Goal: Task Accomplishment & Management: Use online tool/utility

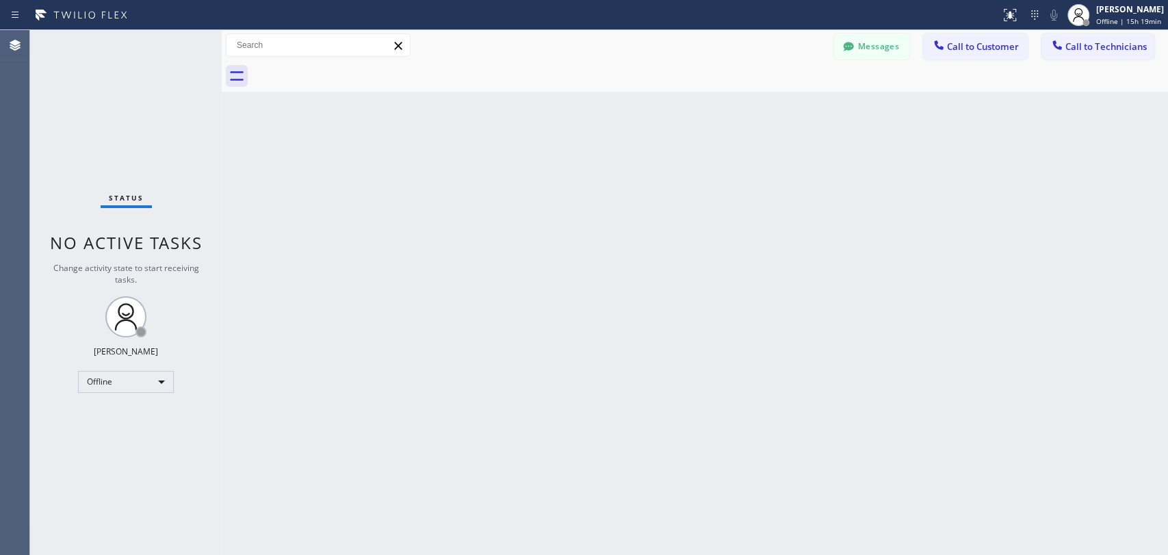
click at [920, 215] on div "Back to Dashboard Change Sender ID Customers Technicians KA [PERSON_NAME] [DATE…" at bounding box center [695, 292] width 947 height 525
click at [140, 381] on div "Offline" at bounding box center [126, 382] width 96 height 22
click at [140, 413] on li "Available" at bounding box center [125, 416] width 93 height 16
click at [1007, 311] on div "Back to Dashboard Change Sender ID Customers Technicians KA [PERSON_NAME] [DATE…" at bounding box center [695, 292] width 947 height 525
click at [1099, 49] on span "Call to Technicians" at bounding box center [1106, 46] width 81 height 12
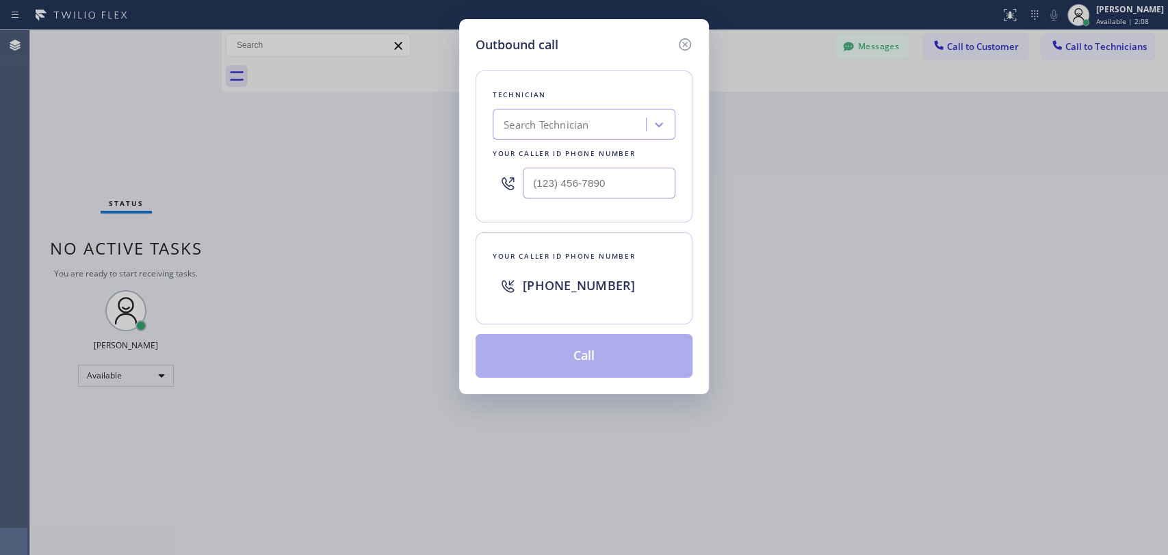
click at [615, 123] on div "Search Technician" at bounding box center [571, 125] width 149 height 24
drag, startPoint x: 504, startPoint y: 124, endPoint x: 587, endPoint y: 125, distance: 83.5
click at [587, 125] on div "ощыу ощыу" at bounding box center [571, 125] width 149 height 24
type input "[PERSON_NAME]"
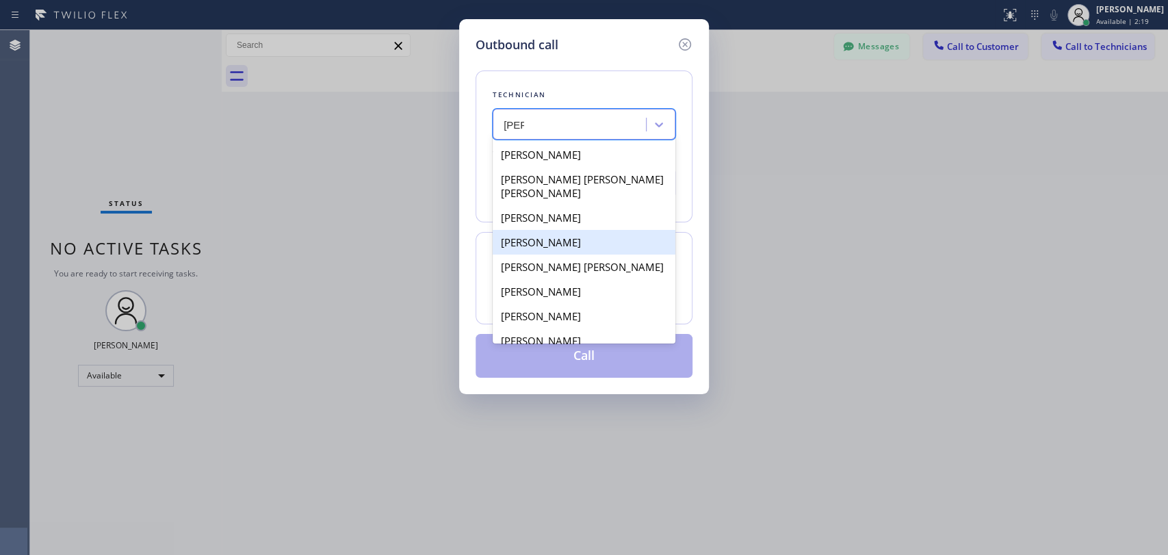
scroll to position [24, 0]
click at [595, 328] on div "[PERSON_NAME]" at bounding box center [584, 340] width 183 height 25
type input "[PHONE_NUMBER]"
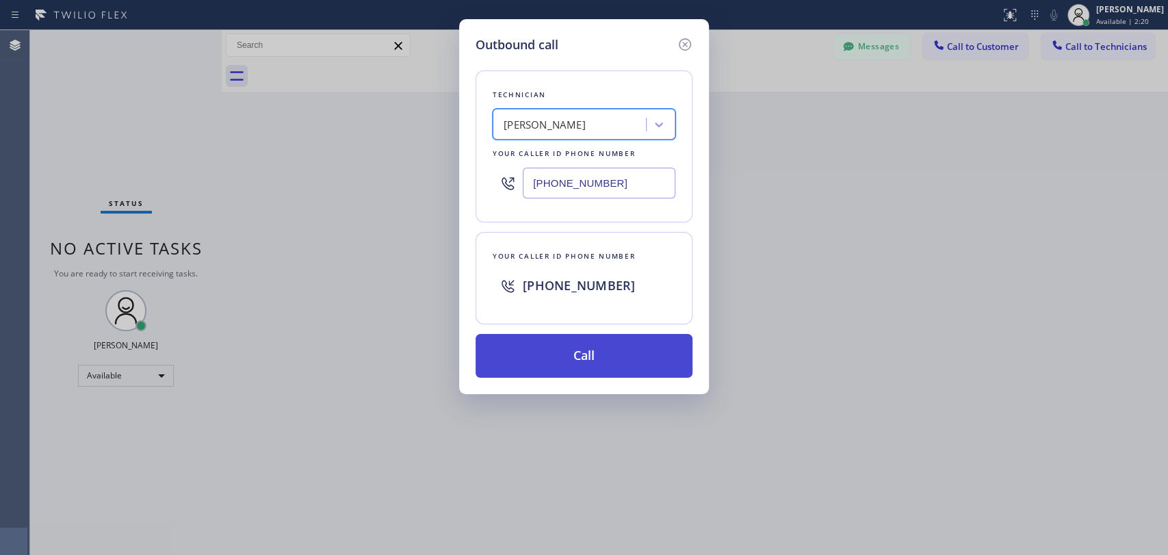
click at [602, 359] on button "Call" at bounding box center [584, 356] width 217 height 44
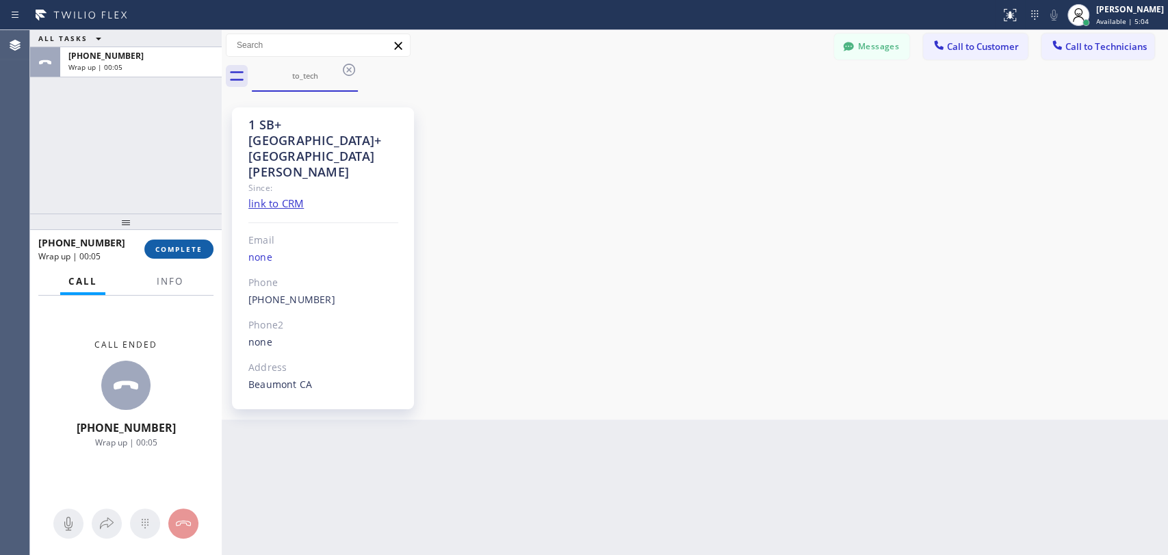
click at [190, 246] on span "COMPLETE" at bounding box center [178, 249] width 47 height 10
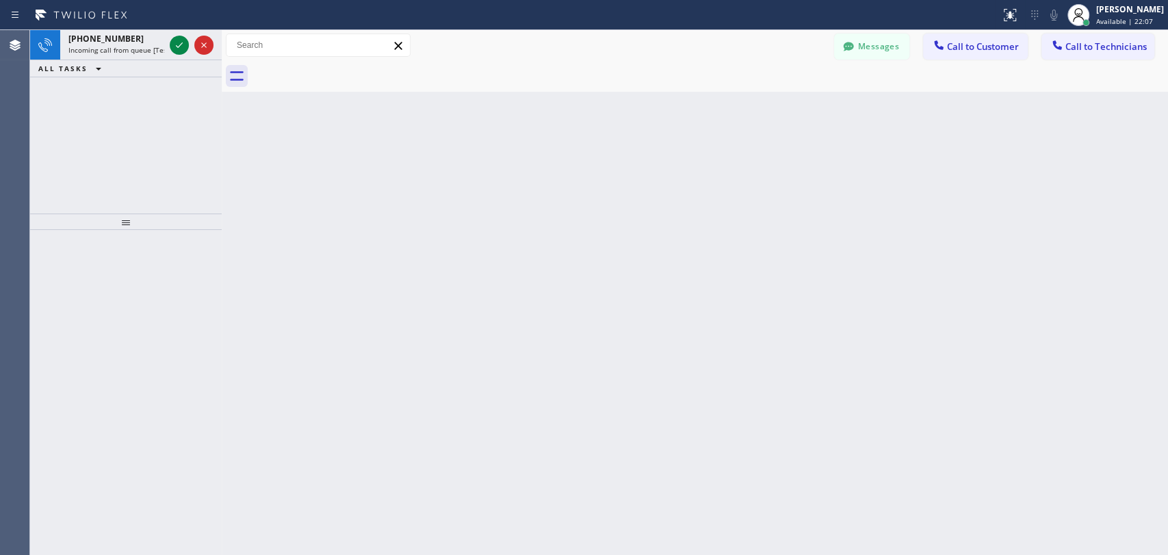
click at [181, 45] on icon at bounding box center [179, 44] width 7 height 5
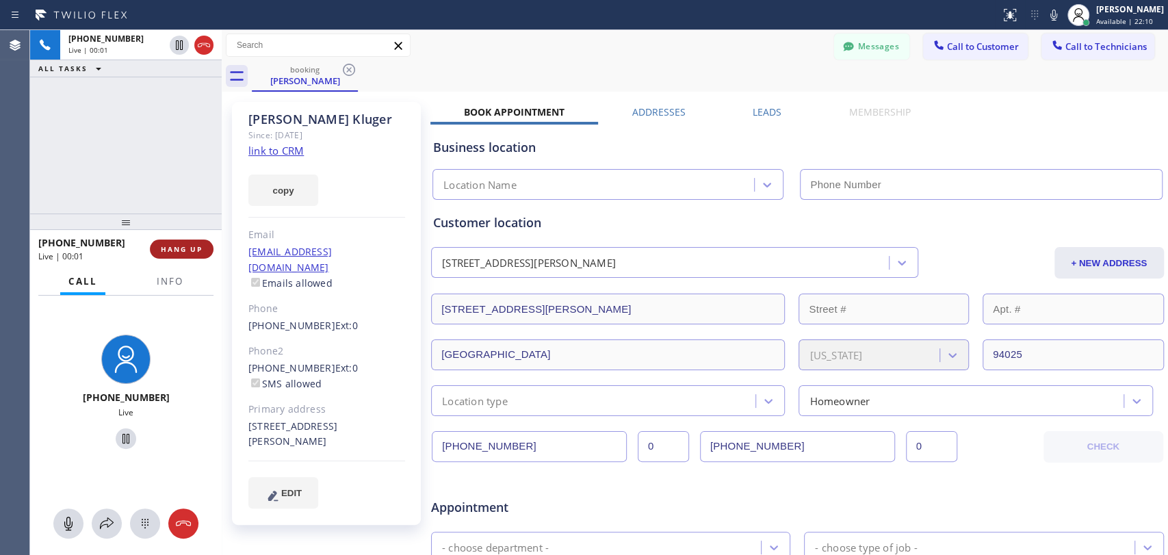
type input "[PHONE_NUMBER]"
click at [193, 245] on span "HANG UP" at bounding box center [182, 249] width 42 height 10
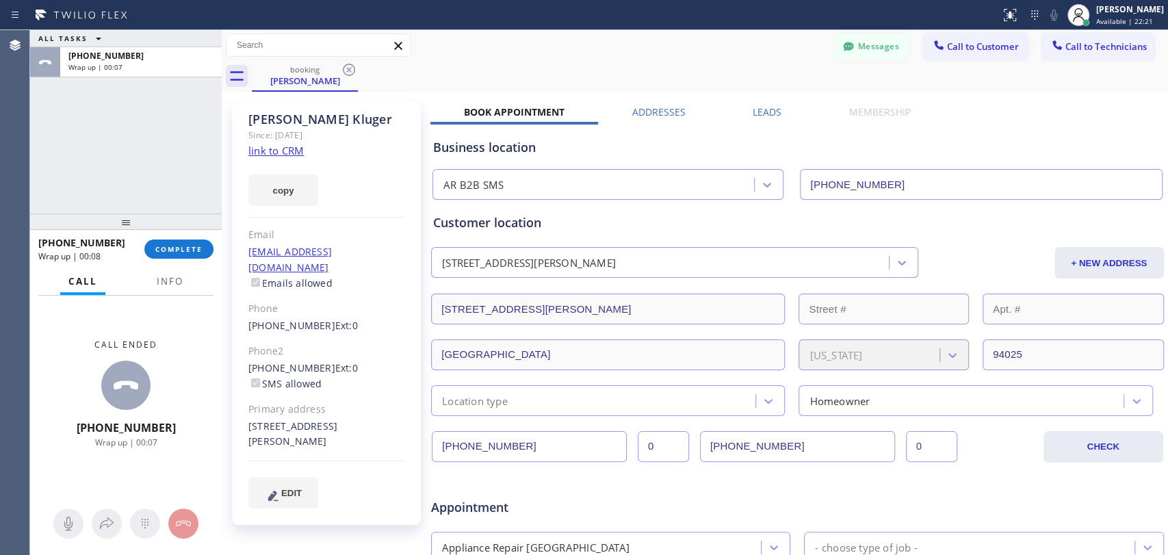
click at [279, 151] on link "link to CRM" at bounding box center [275, 151] width 55 height 14
click at [181, 252] on span "COMPLETE" at bounding box center [178, 249] width 47 height 10
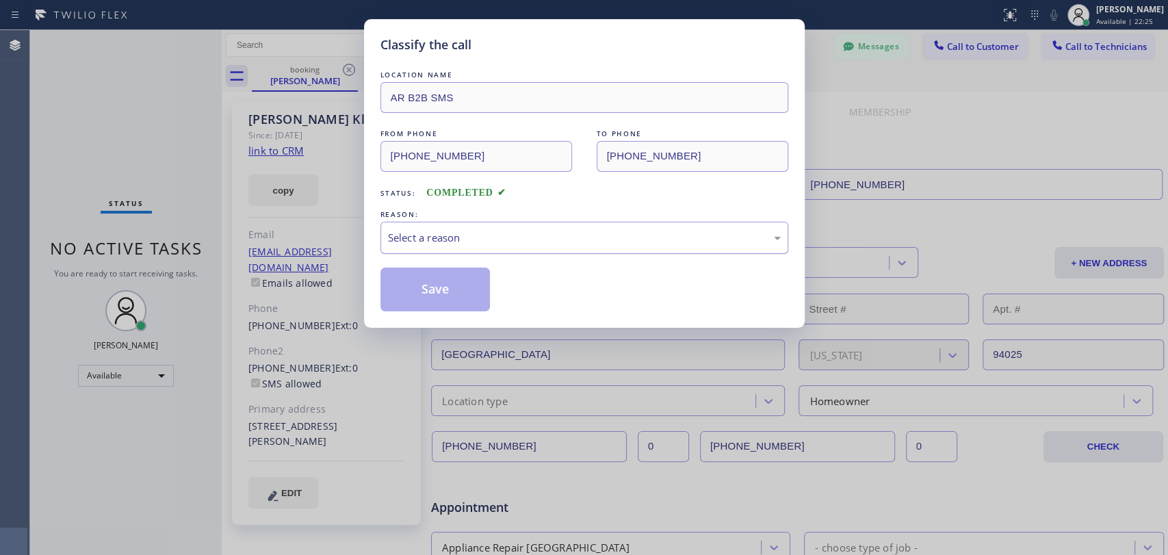
click at [449, 240] on div "Select a reason" at bounding box center [584, 238] width 393 height 16
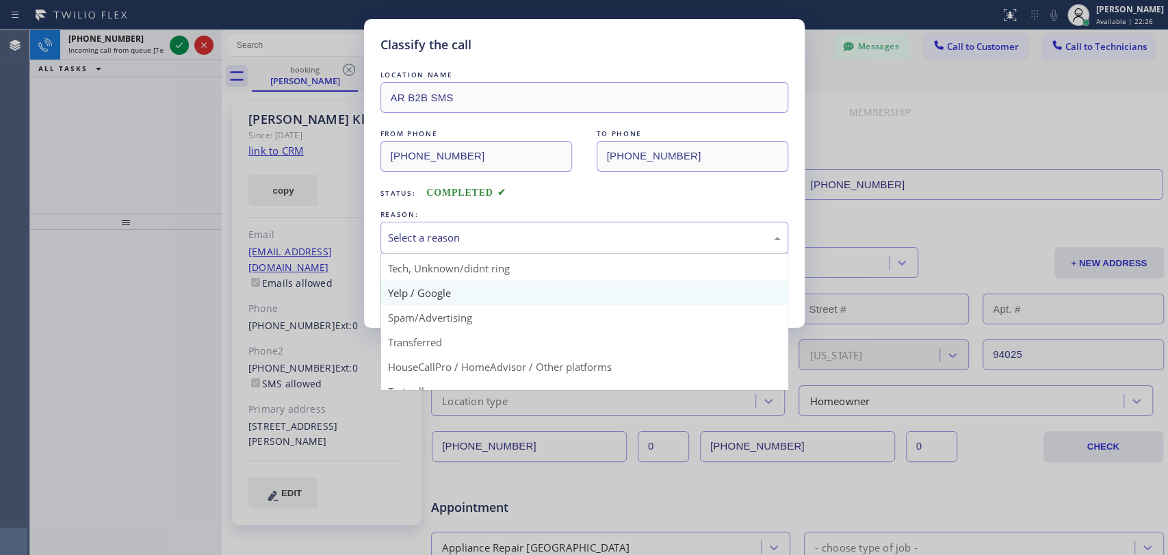
scroll to position [76, 0]
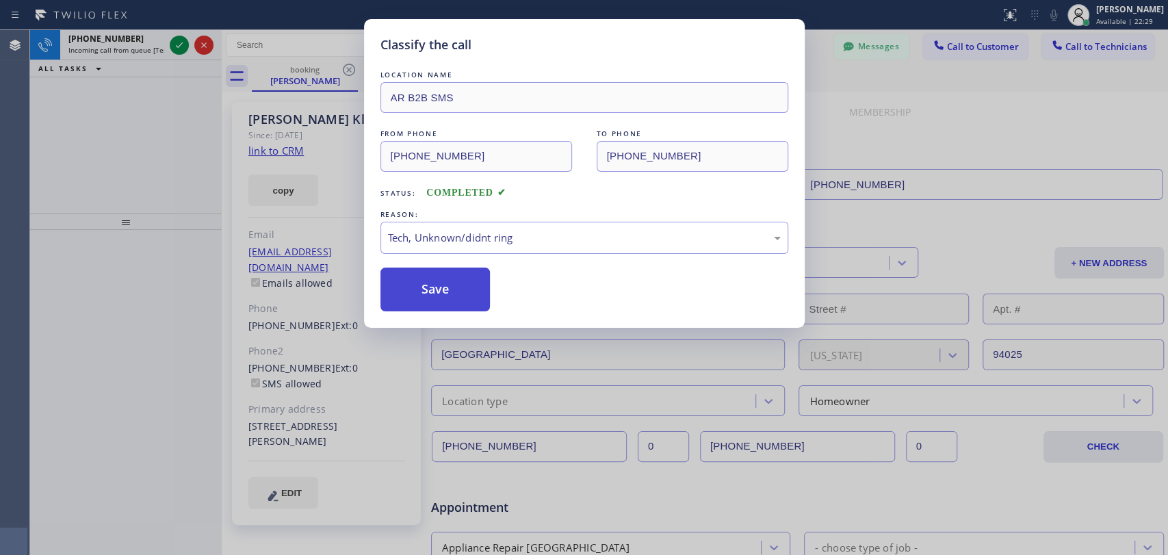
click at [444, 290] on button "Save" at bounding box center [436, 290] width 110 height 44
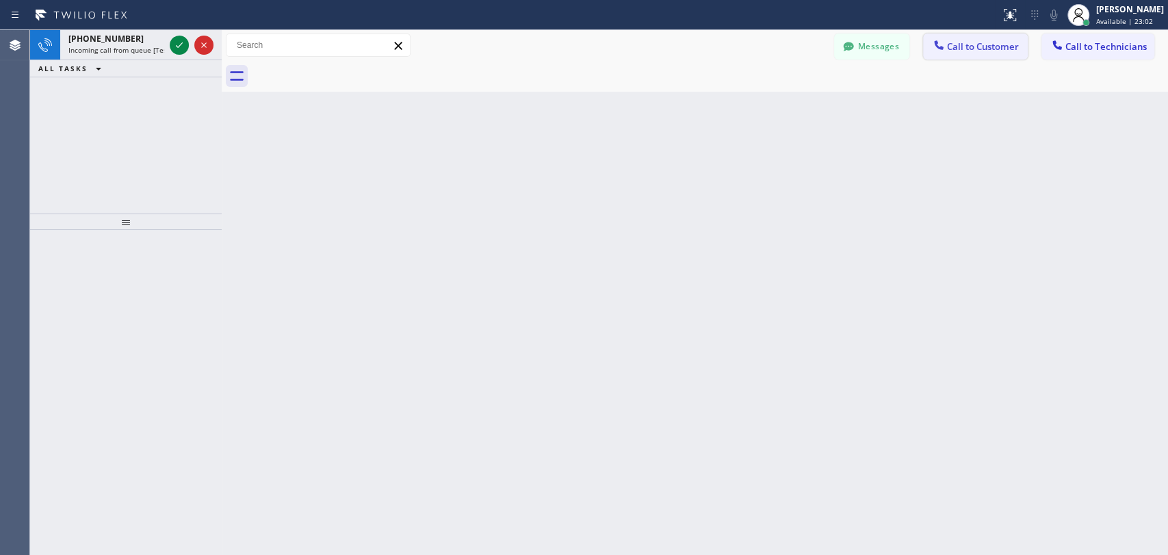
click at [975, 44] on span "Call to Customer" at bounding box center [983, 46] width 72 height 12
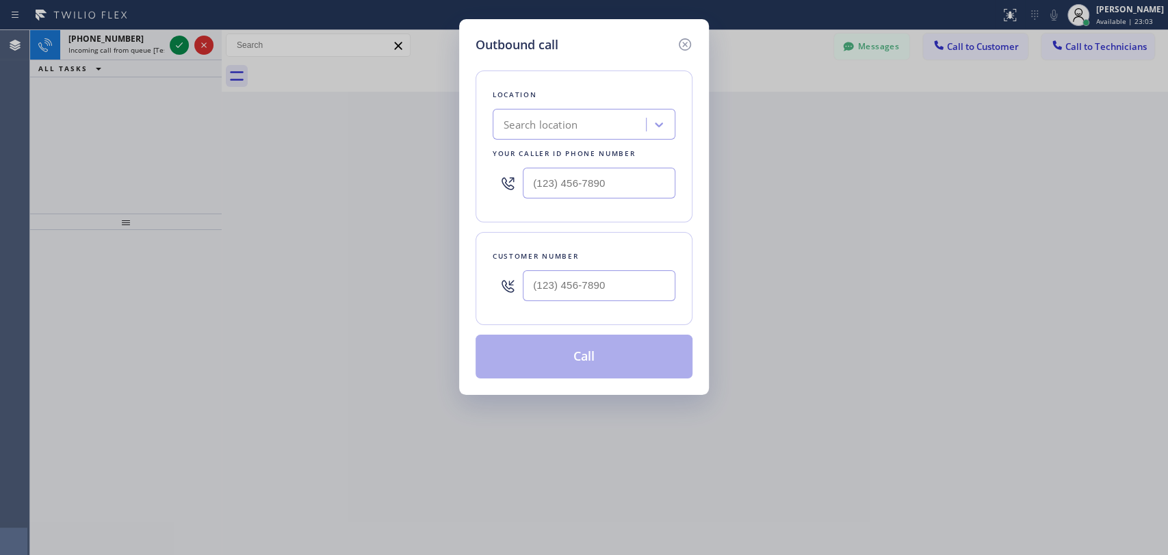
type input "(___) ___-____"
click at [560, 185] on input "(___) ___-____" at bounding box center [599, 183] width 153 height 31
type input "(___) ___-____"
click at [565, 277] on input "(___) ___-____" at bounding box center [599, 285] width 153 height 31
drag, startPoint x: 577, startPoint y: 254, endPoint x: 607, endPoint y: 211, distance: 52.6
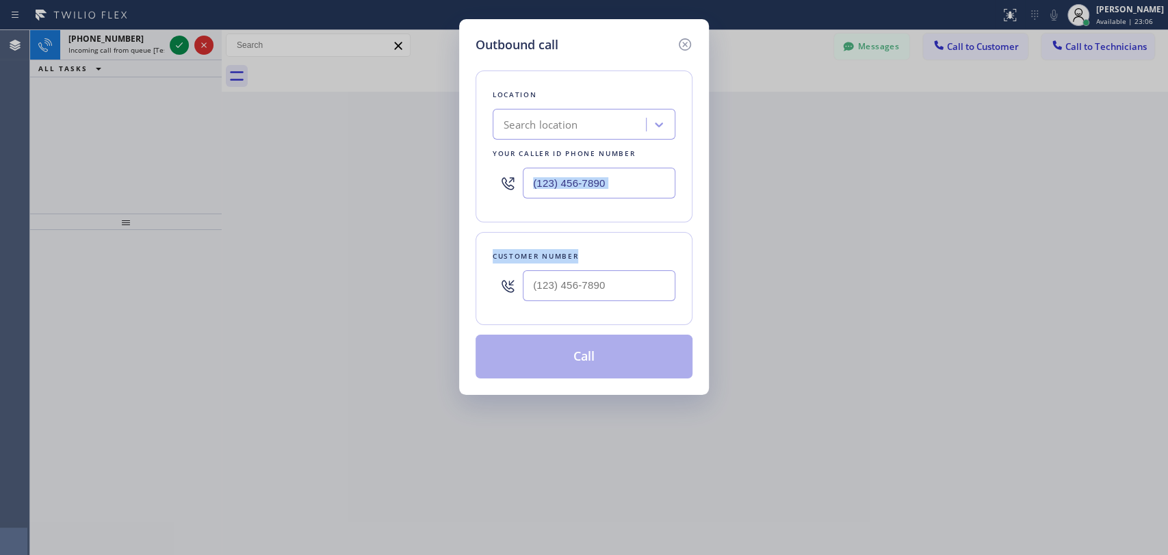
click at [604, 213] on div "Location Search location Your caller id phone number Customer number Call" at bounding box center [584, 216] width 217 height 324
click at [574, 297] on input "(___) ___-____" at bounding box center [599, 285] width 153 height 31
paste input "858) 837-1460"
type input "[PHONE_NUMBER]"
click at [528, 125] on div "Search location" at bounding box center [541, 125] width 74 height 16
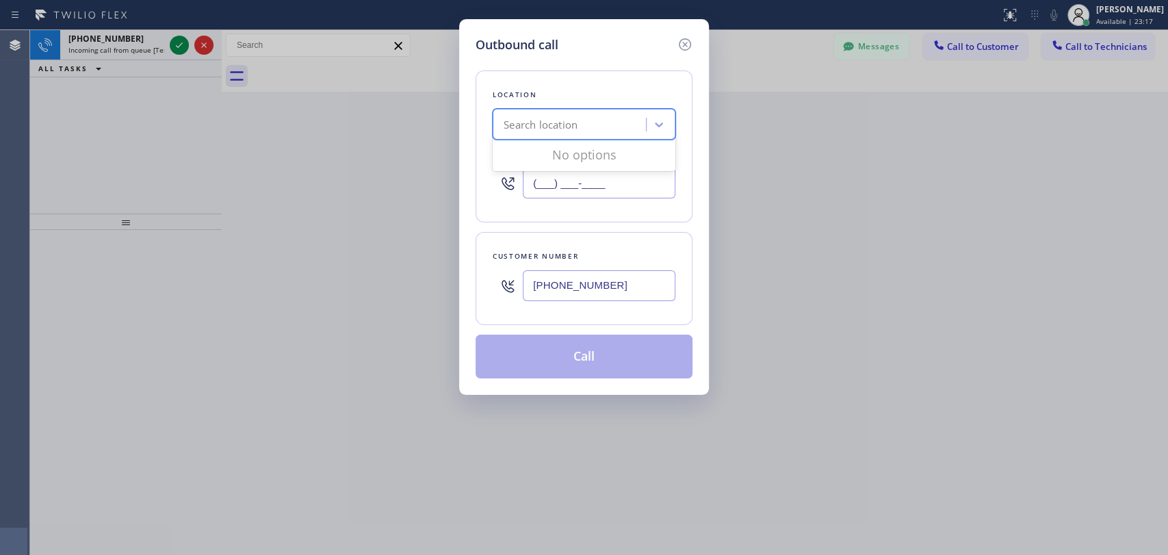
click at [554, 183] on input "(___) ___-____" at bounding box center [599, 183] width 153 height 31
paste input "844) 844-0469"
drag, startPoint x: 556, startPoint y: 182, endPoint x: 574, endPoint y: 222, distance: 43.5
click at [558, 194] on input "[PHONE_NUMBER]" at bounding box center [599, 183] width 153 height 31
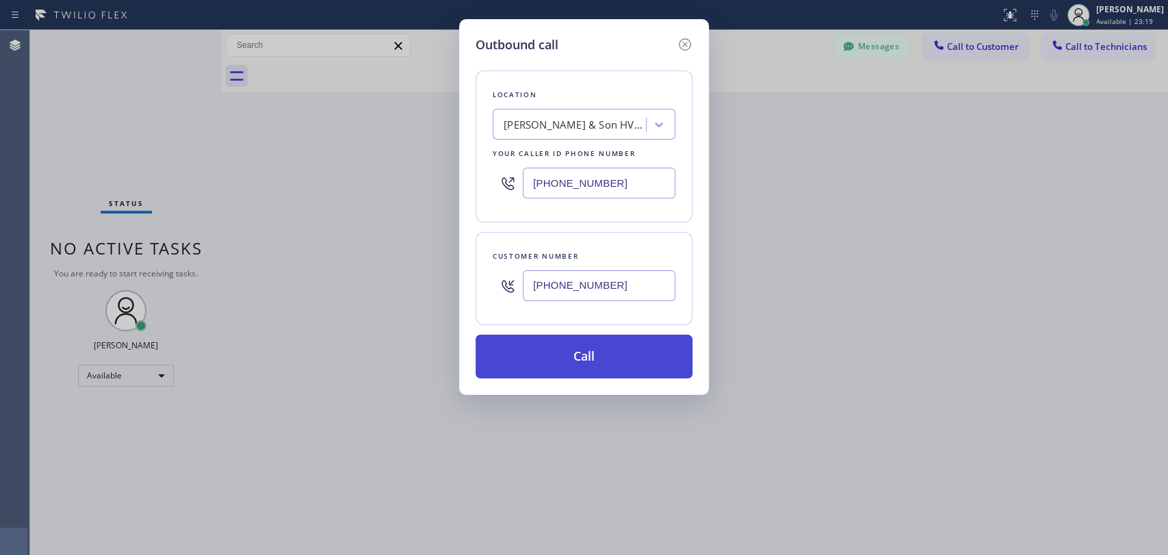
type input "[PHONE_NUMBER]"
click at [566, 352] on button "Call" at bounding box center [584, 357] width 217 height 44
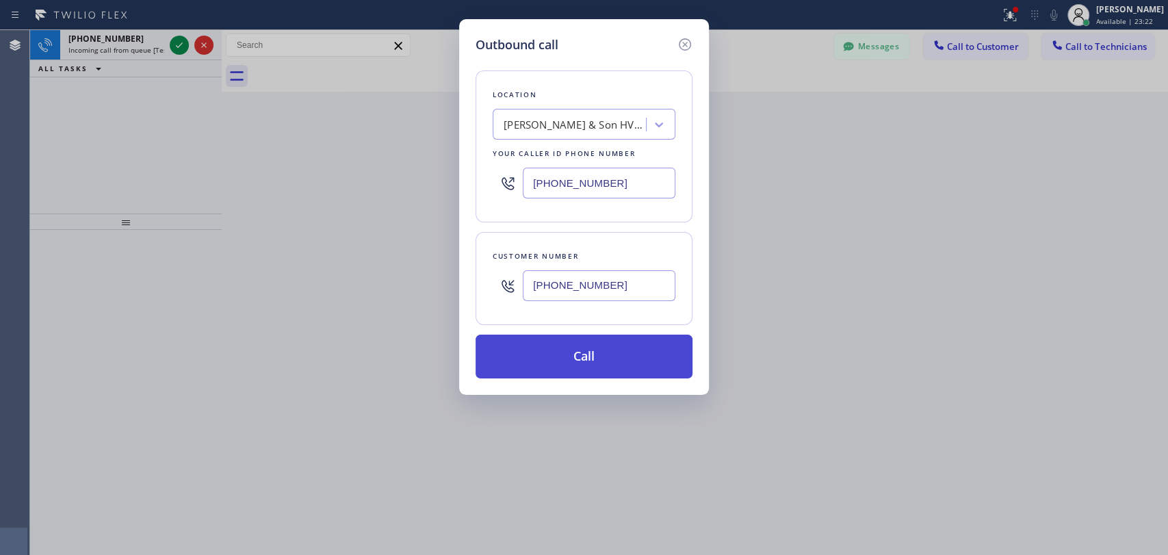
click at [591, 355] on button "Call" at bounding box center [584, 357] width 217 height 44
click at [612, 359] on button "Call" at bounding box center [584, 357] width 217 height 44
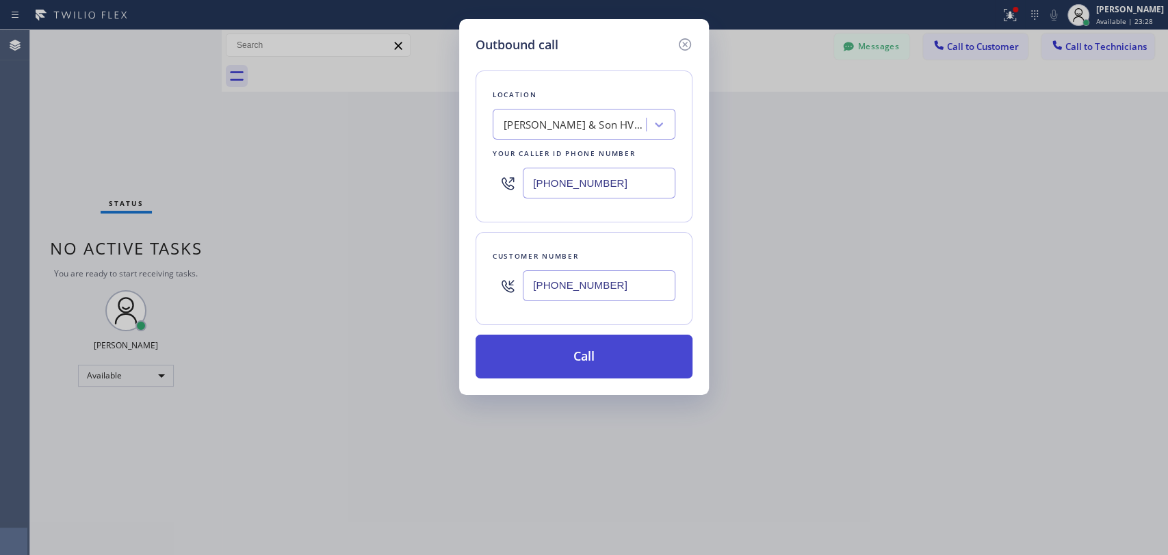
click at [590, 348] on button "Call" at bounding box center [584, 357] width 217 height 44
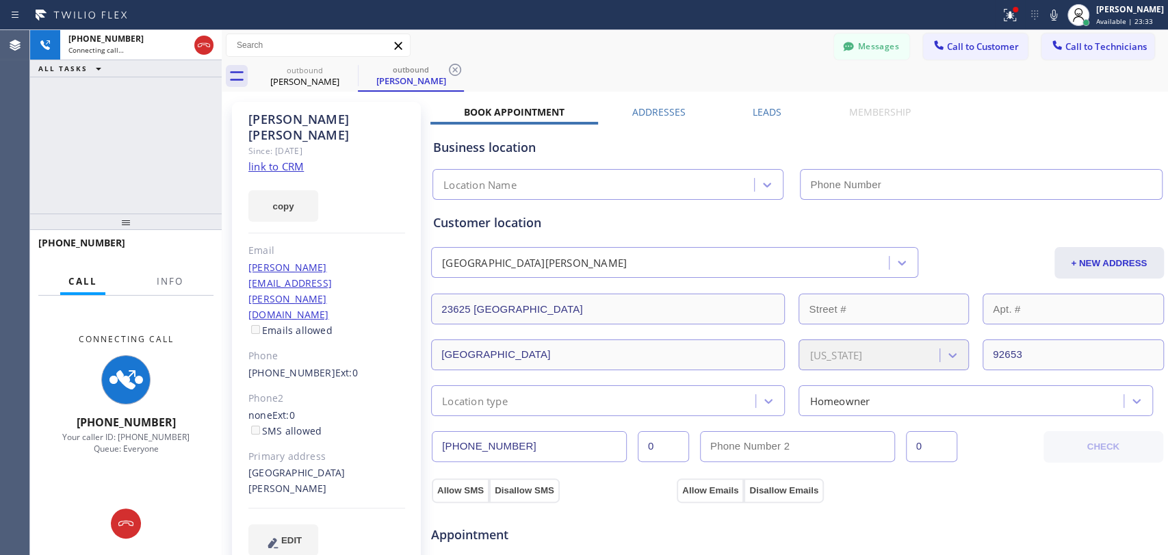
type input "[PHONE_NUMBER]"
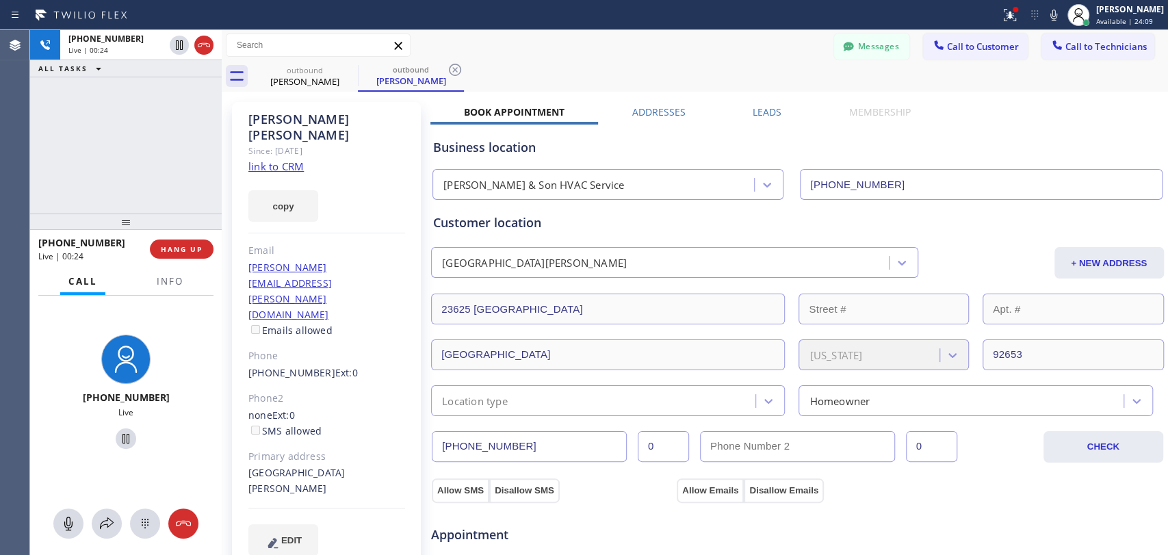
click at [201, 171] on div "[PHONE_NUMBER] Live | 00:24 ALL TASKS ALL TASKS ACTIVE TASKS TASKS IN WRAP UP" at bounding box center [126, 121] width 192 height 183
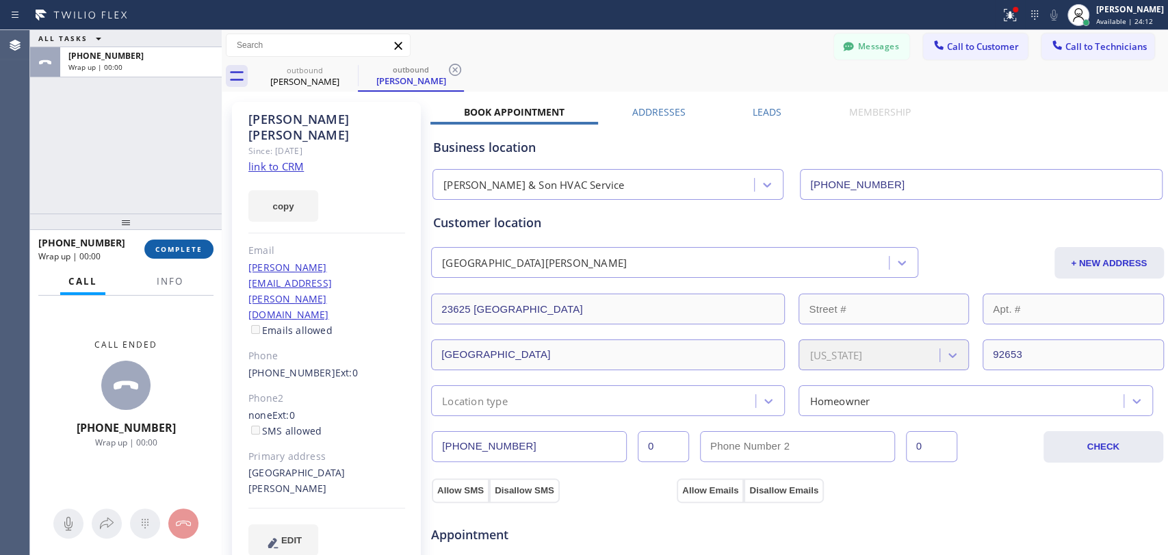
click at [203, 252] on button "COMPLETE" at bounding box center [178, 249] width 69 height 19
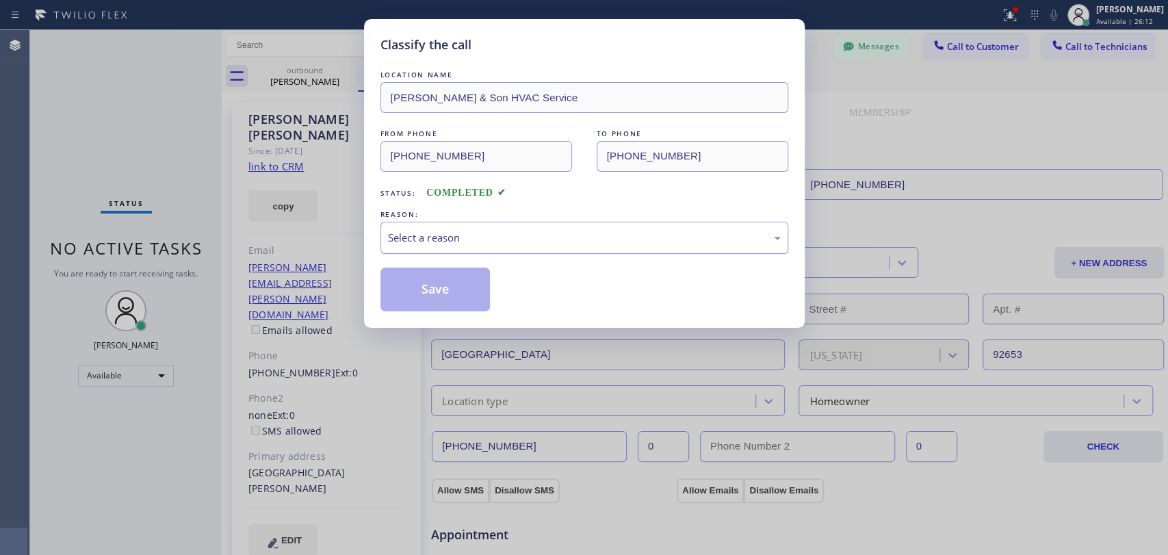
click at [509, 236] on div "Select a reason" at bounding box center [584, 238] width 393 height 16
click at [457, 296] on button "Save" at bounding box center [436, 290] width 110 height 44
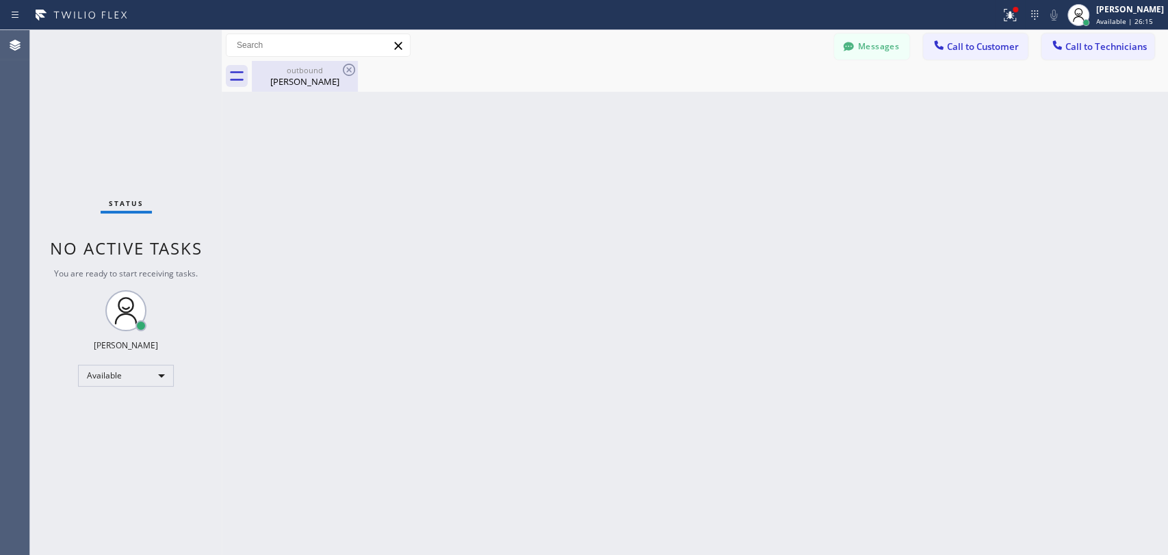
click at [324, 78] on div "[PERSON_NAME]" at bounding box center [304, 81] width 103 height 12
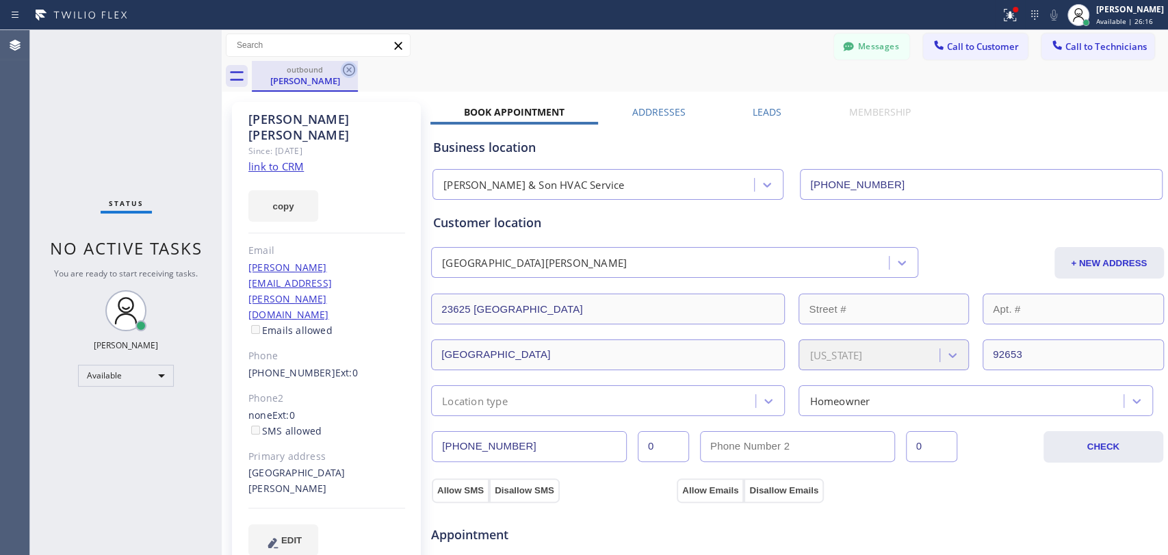
click at [344, 68] on icon at bounding box center [349, 70] width 16 height 16
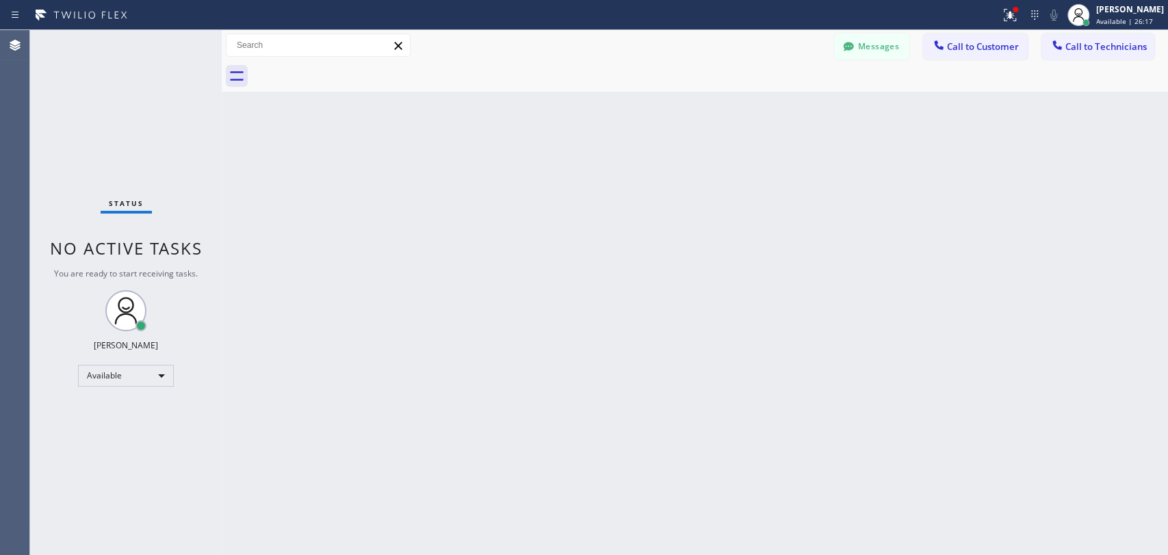
click at [146, 125] on div "Status No active tasks You are ready to start receiving tasks. [PERSON_NAME] Av…" at bounding box center [126, 292] width 192 height 525
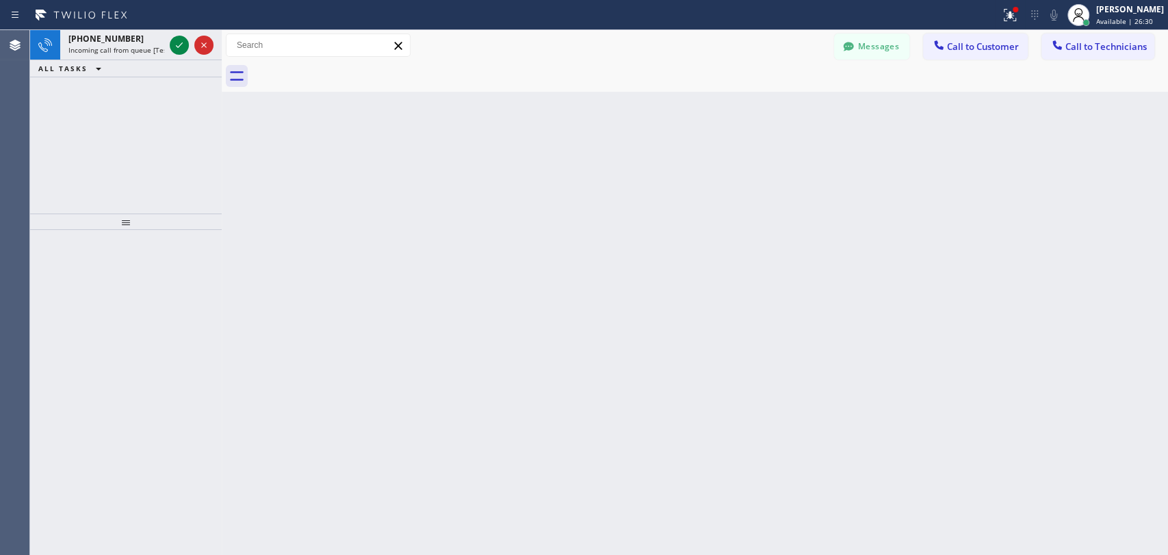
click at [1156, 278] on div "Back to Dashboard Change Sender ID Customers Technicians KA [PERSON_NAME] [DATE…" at bounding box center [695, 292] width 947 height 525
click at [979, 366] on div "Back to Dashboard Change Sender ID Customers Technicians KA [PERSON_NAME] [DATE…" at bounding box center [695, 292] width 947 height 525
click at [182, 47] on icon at bounding box center [179, 45] width 16 height 16
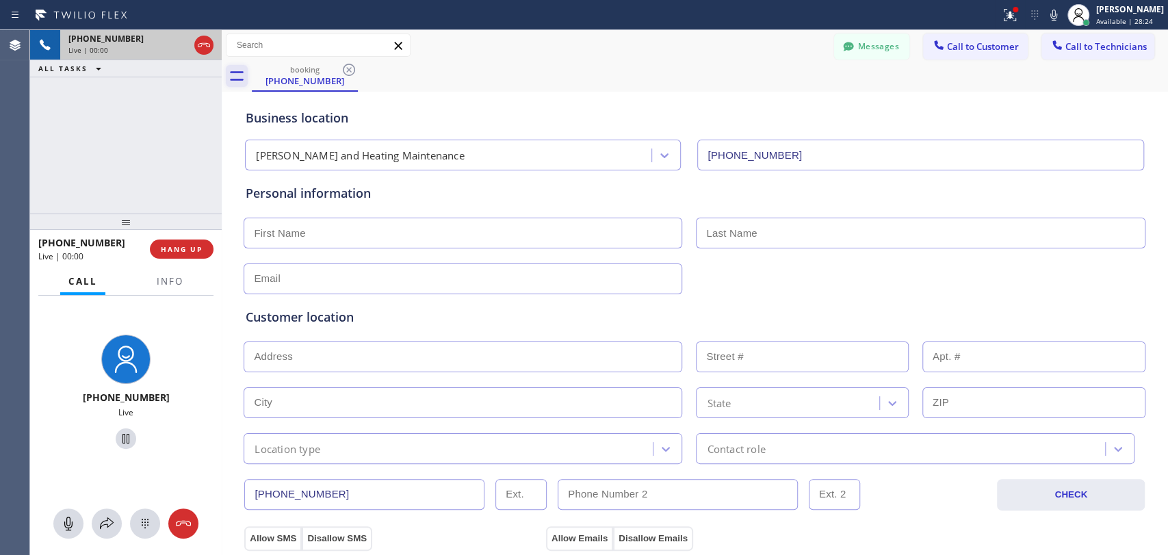
type input "[PHONE_NUMBER]"
drag, startPoint x: 127, startPoint y: 242, endPoint x: 51, endPoint y: 242, distance: 76.0
click at [51, 242] on div "[PHONE_NUMBER]" at bounding box center [89, 242] width 102 height 13
copy span "4154251699"
click at [197, 246] on span "HANG UP" at bounding box center [182, 249] width 42 height 10
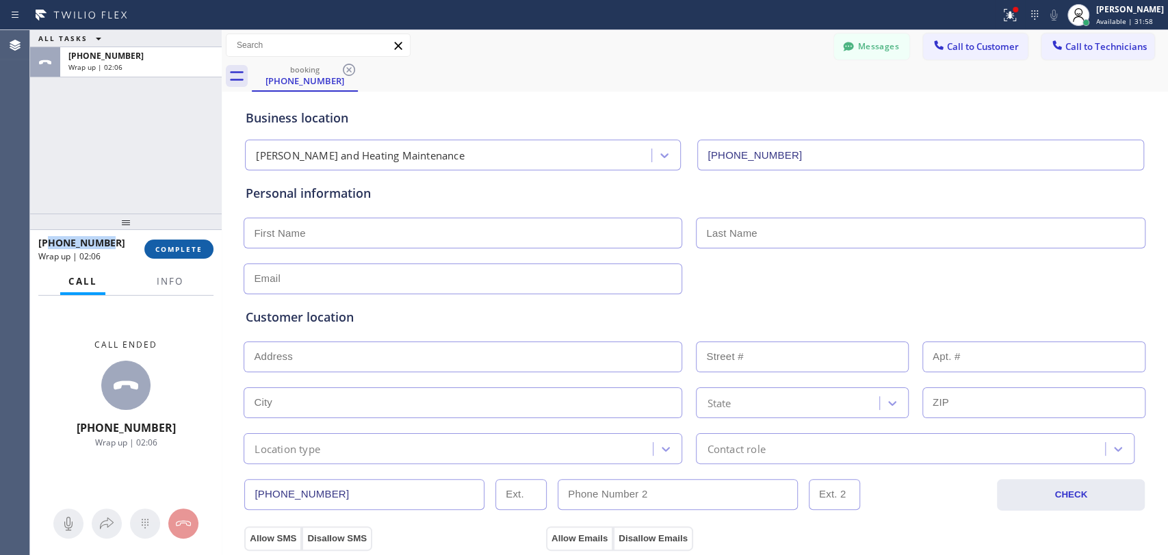
click at [170, 251] on span "COMPLETE" at bounding box center [178, 249] width 47 height 10
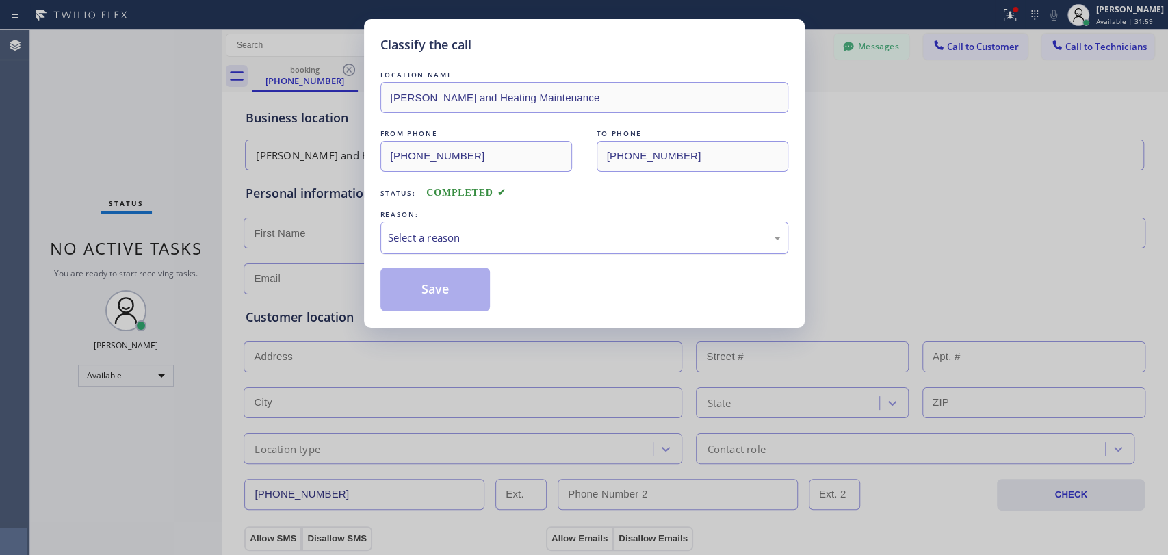
click at [454, 233] on div "Select a reason" at bounding box center [584, 238] width 393 height 16
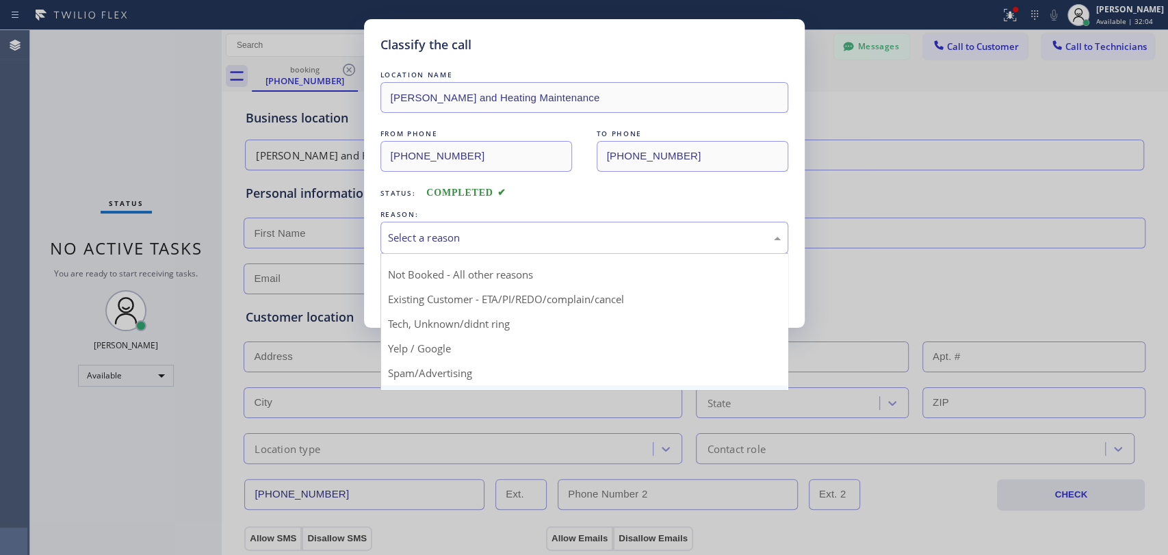
scroll to position [12, 0]
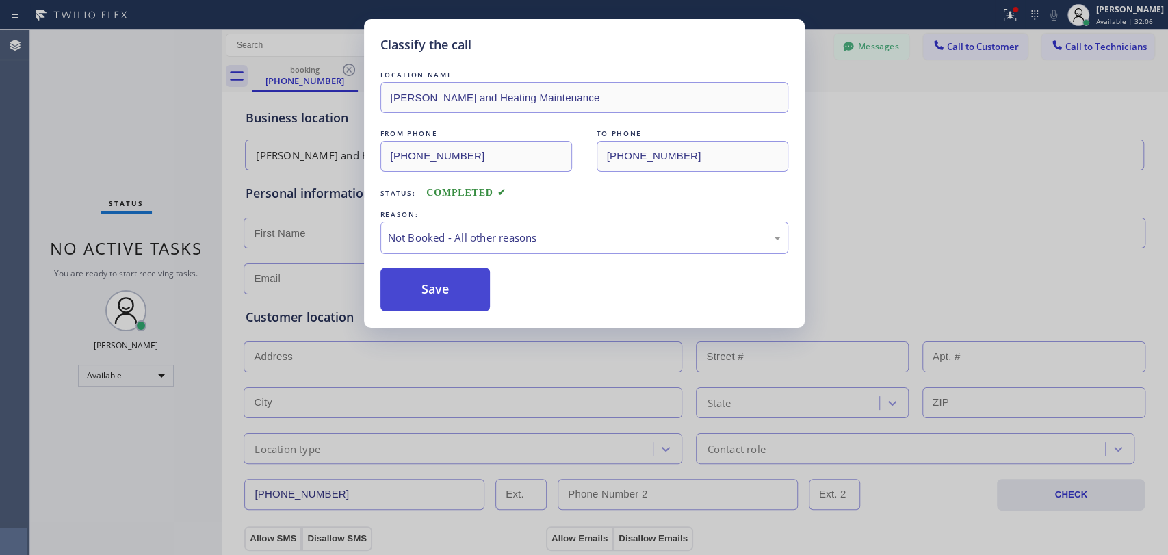
click at [452, 290] on button "Save" at bounding box center [436, 290] width 110 height 44
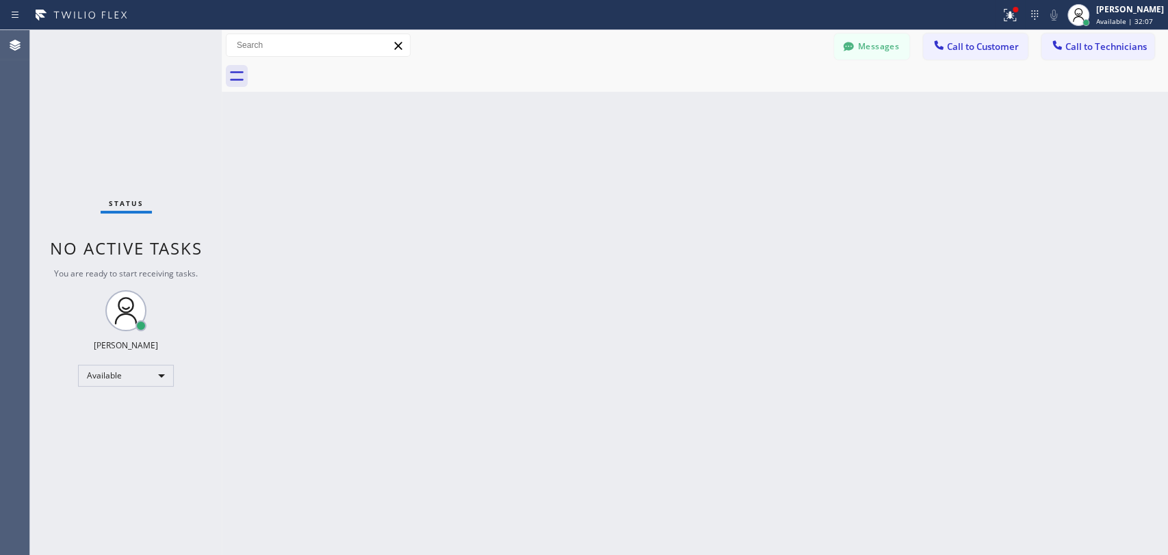
click at [980, 144] on div "Back to Dashboard Change Sender ID Customers Technicians KA [PERSON_NAME] [DATE…" at bounding box center [695, 292] width 947 height 525
click at [1119, 44] on span "Call to Technicians" at bounding box center [1106, 46] width 81 height 12
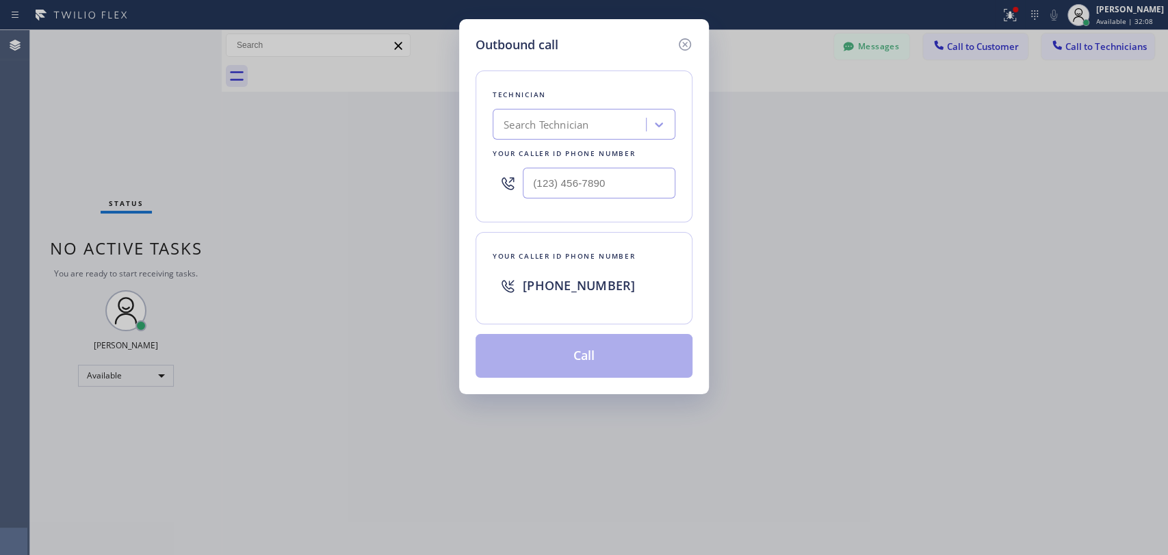
click at [550, 144] on div "Technician Search Technician Your caller id phone number" at bounding box center [584, 146] width 217 height 152
click at [550, 131] on div "Search Technician" at bounding box center [546, 125] width 85 height 16
type input "seva"
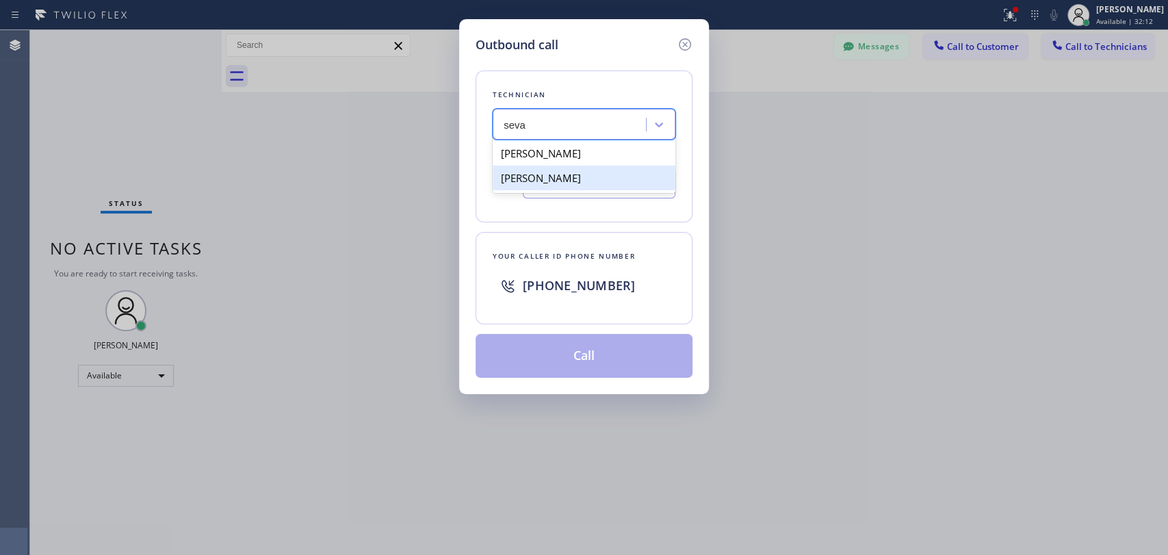
click at [586, 179] on div "[PERSON_NAME]" at bounding box center [584, 178] width 183 height 25
type input "[PHONE_NUMBER]"
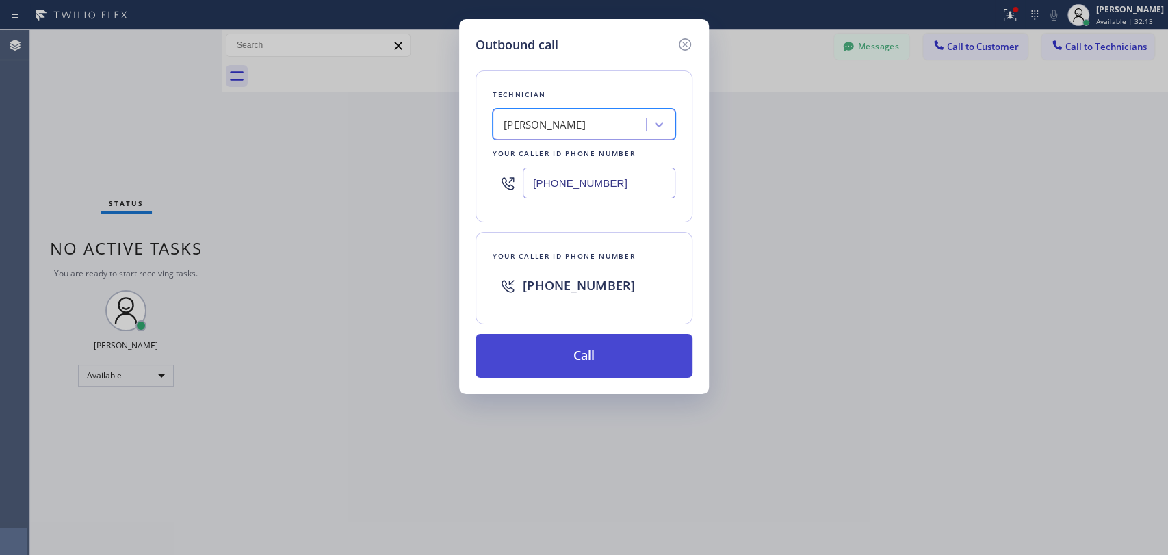
click at [591, 350] on button "Call" at bounding box center [584, 356] width 217 height 44
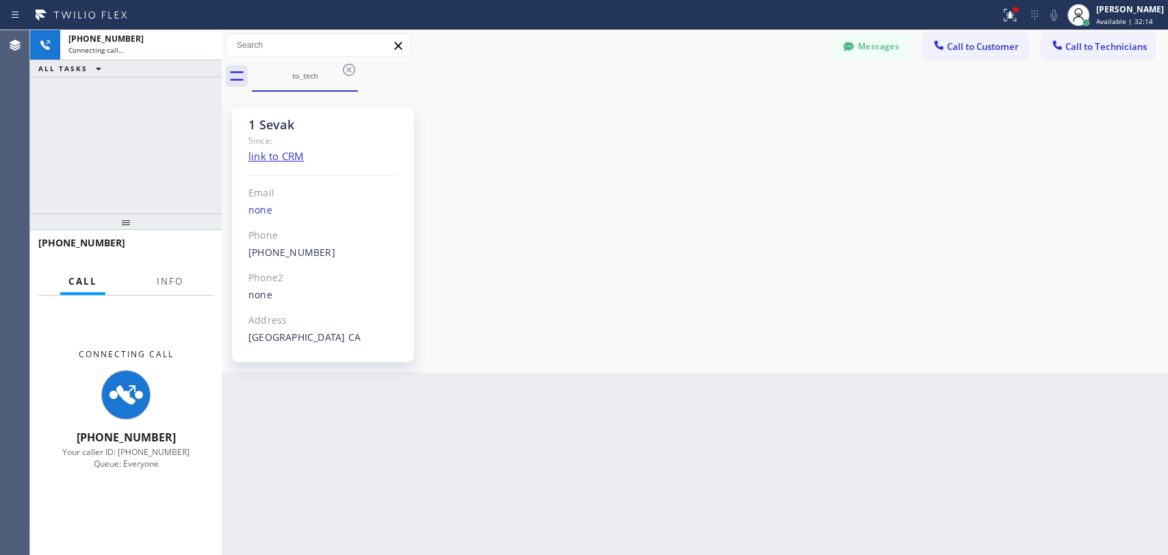
scroll to position [644, 0]
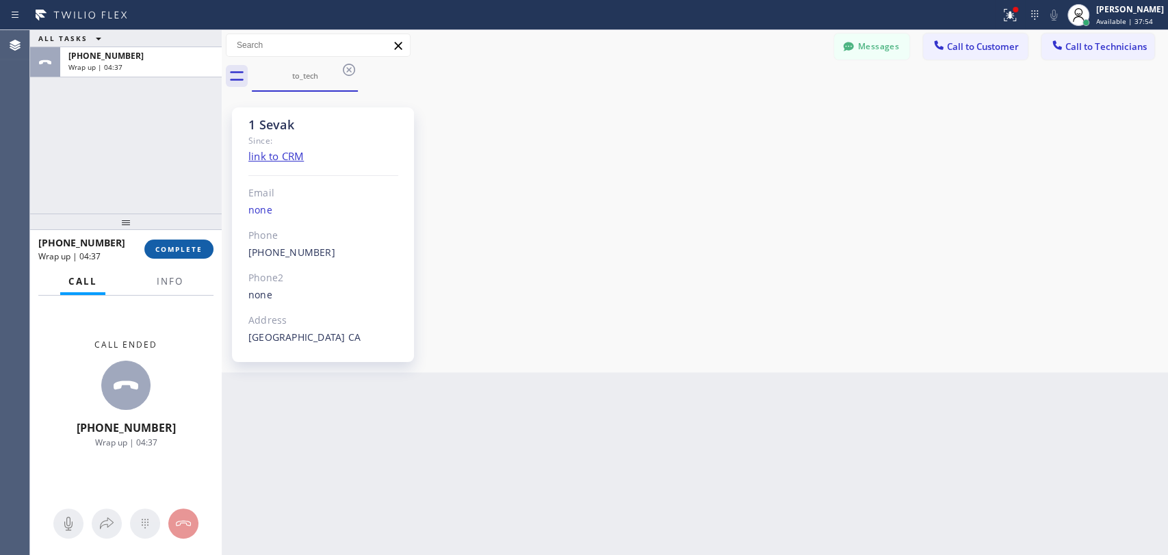
click at [197, 249] on span "COMPLETE" at bounding box center [178, 249] width 47 height 10
